Goal: Information Seeking & Learning: Learn about a topic

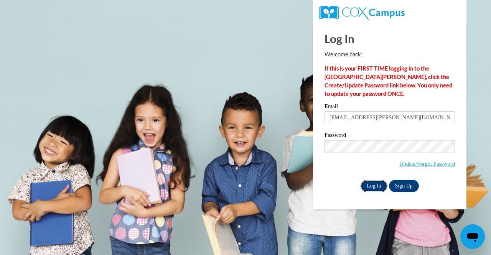
click at [371, 185] on input "Log In" at bounding box center [374, 186] width 27 height 12
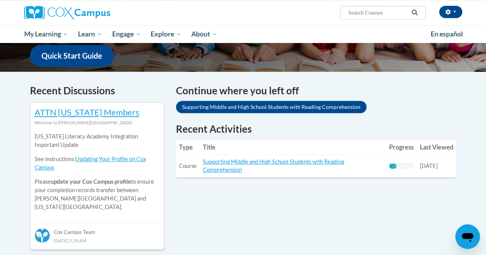
scroll to position [198, 0]
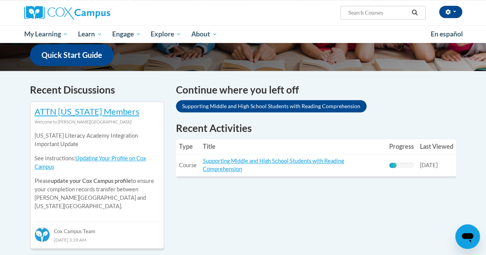
click at [220, 165] on td "Title: Supporting Middle and High School Students with Reading Comprehension" at bounding box center [293, 165] width 186 height 22
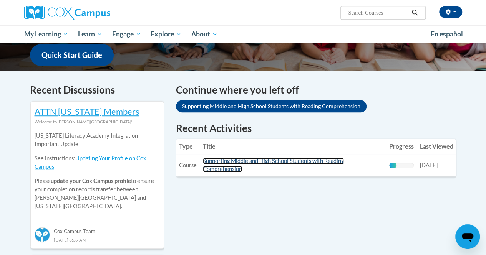
click at [218, 163] on link "Supporting Middle and High School Students with Reading Comprehension" at bounding box center [273, 165] width 141 height 15
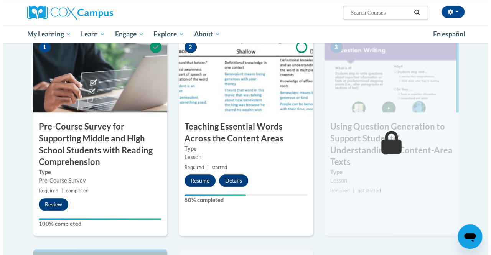
scroll to position [184, 0]
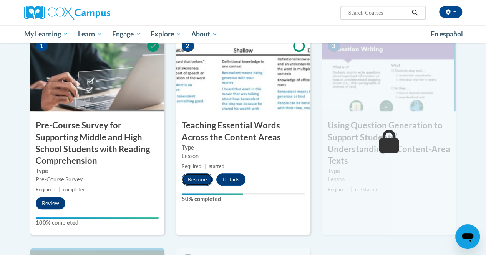
click at [190, 181] on button "Resume" at bounding box center [197, 180] width 31 height 12
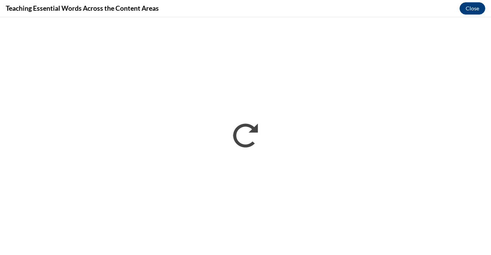
scroll to position [0, 0]
